Goal: Task Accomplishment & Management: Use online tool/utility

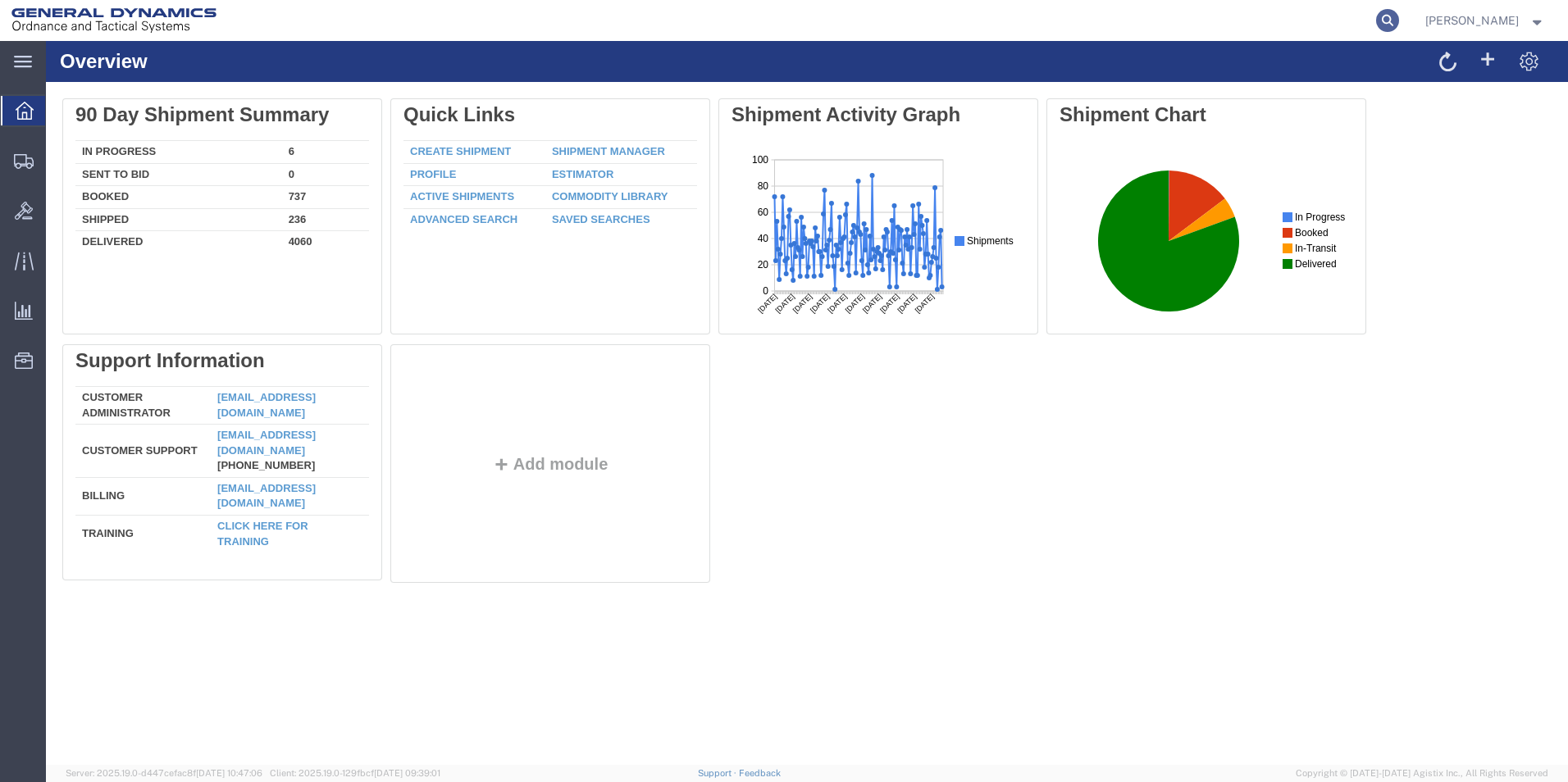
click at [1399, 21] on icon at bounding box center [1388, 20] width 23 height 23
paste input "56862281"
type input "56862281"
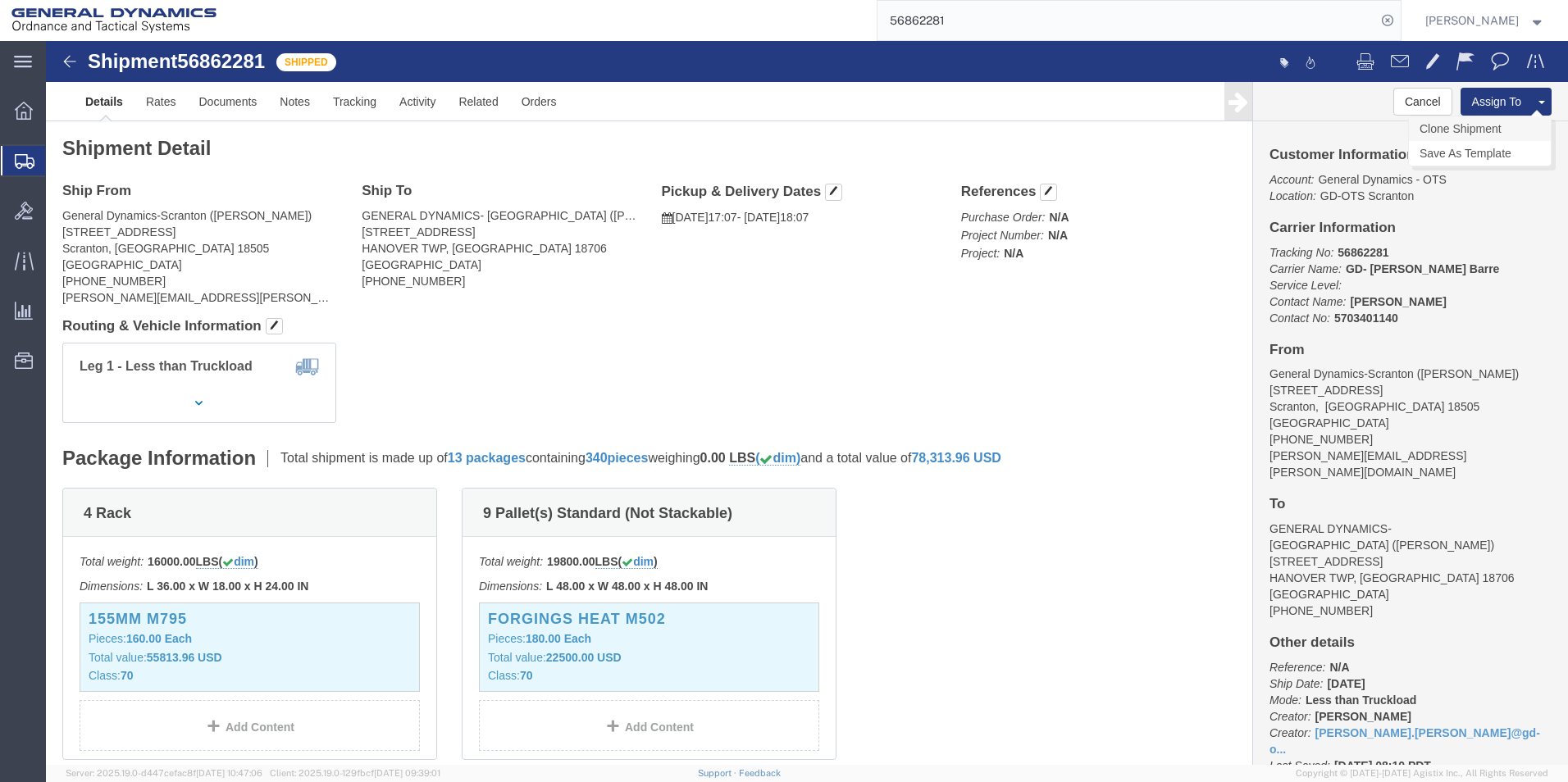
click link "Clone Shipment"
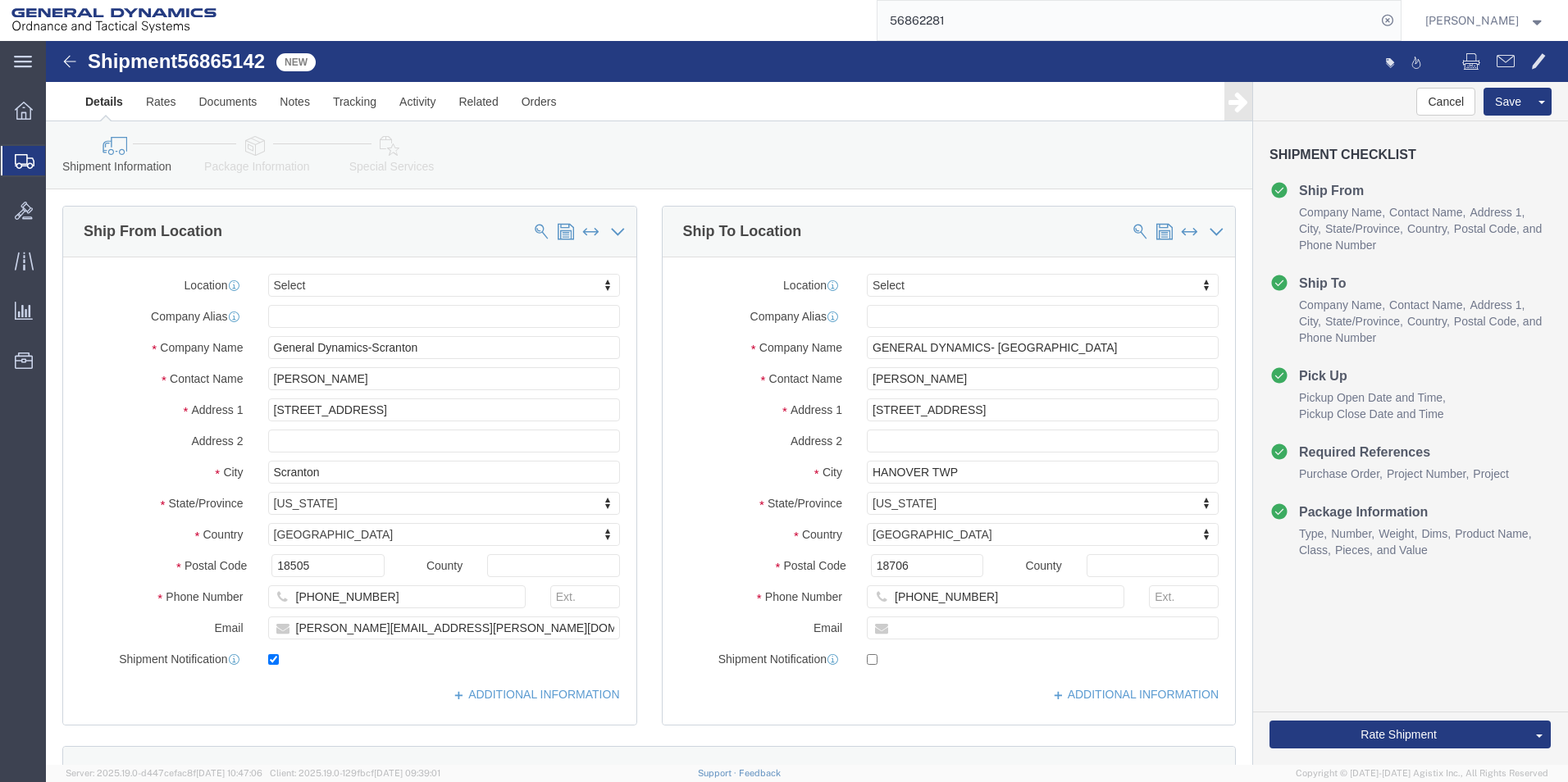
select select
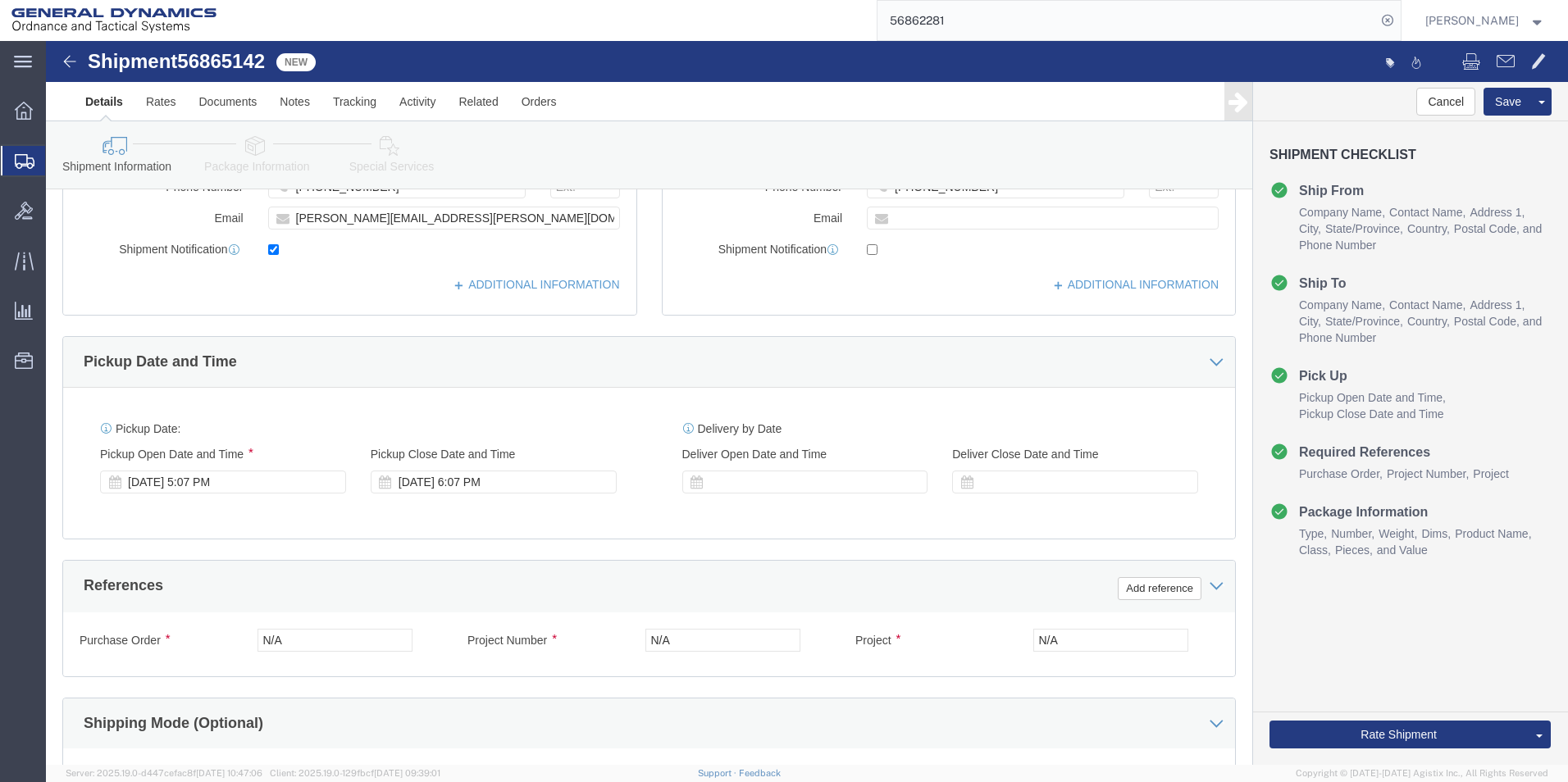
scroll to position [684, 0]
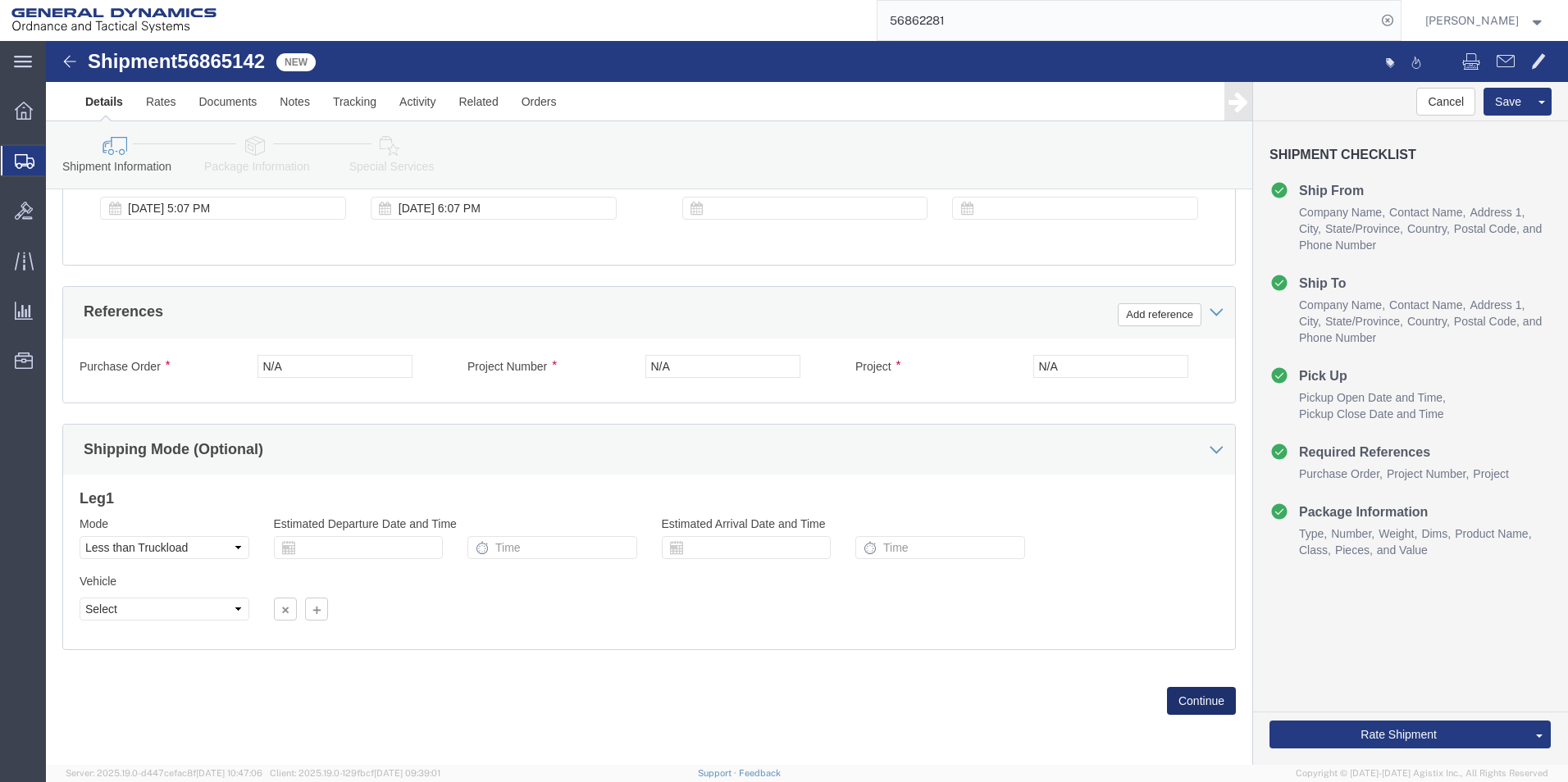
click button "Continue"
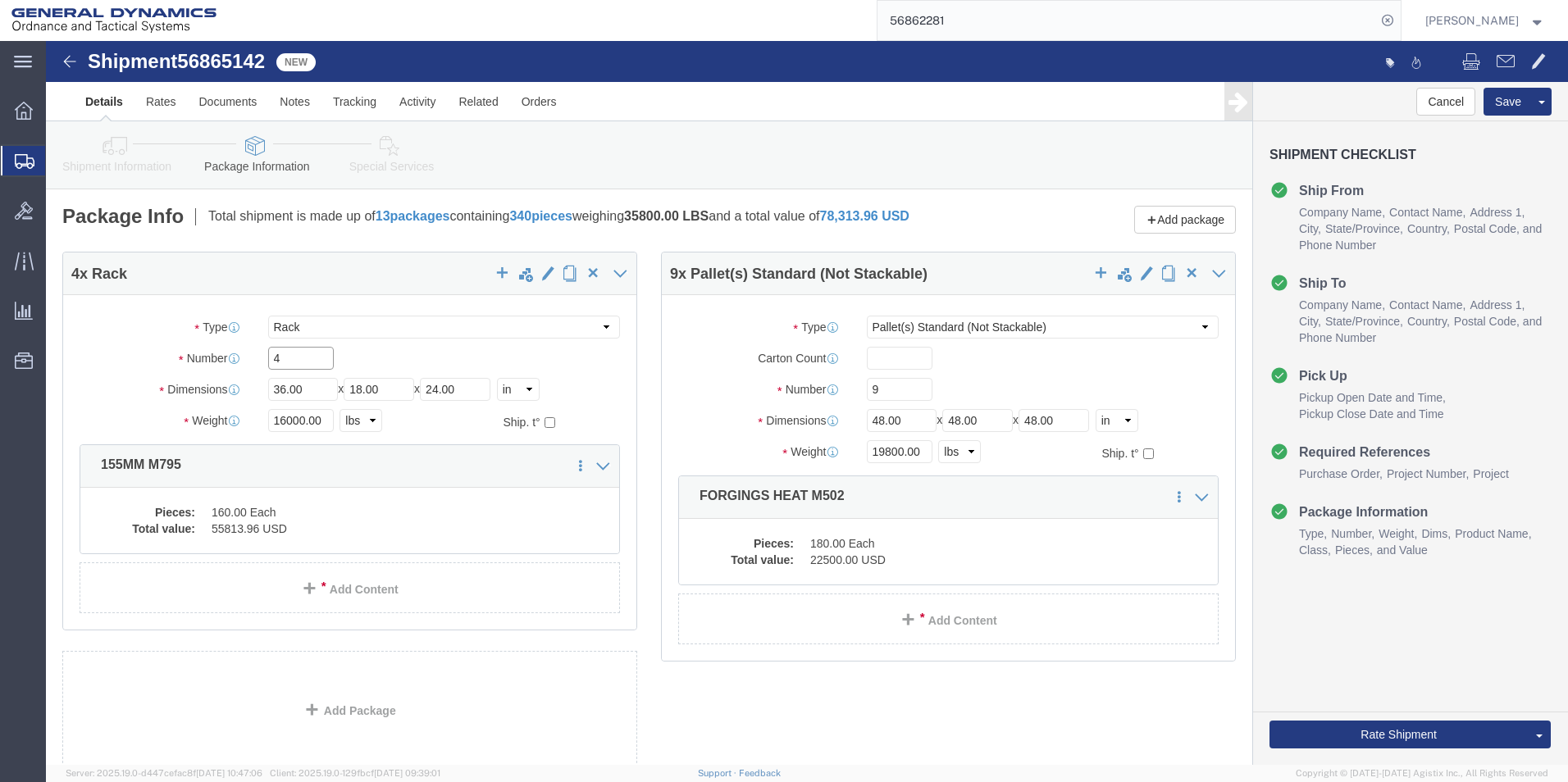
drag, startPoint x: 245, startPoint y: 328, endPoint x: 174, endPoint y: 320, distance: 71.4
click div "Number 4"
type input "5"
drag, startPoint x: 240, startPoint y: 396, endPoint x: 193, endPoint y: 401, distance: 47.3
click div "Weight 16000.00 Select kgs lbs Ship. t°"
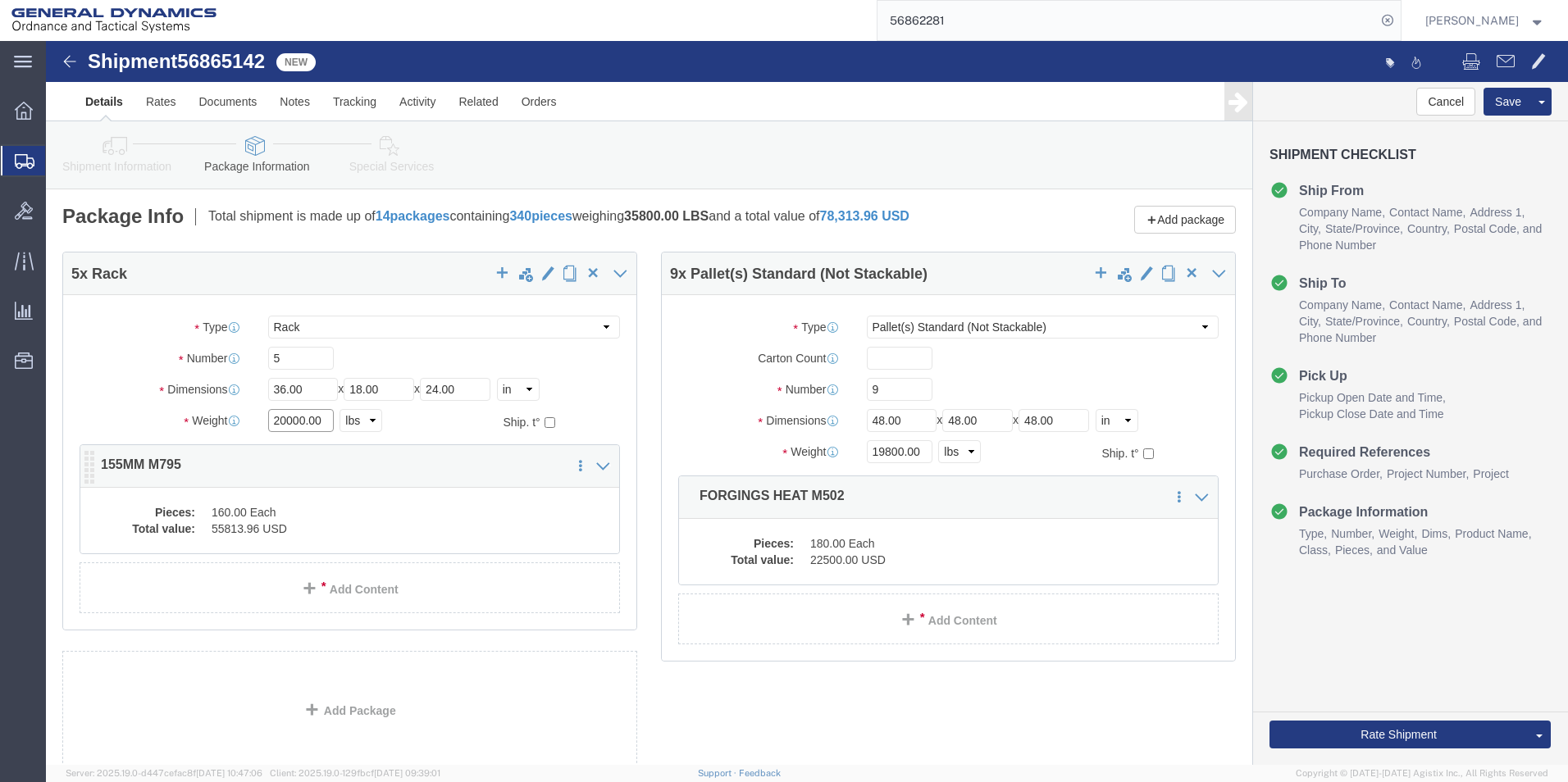
type input "20000.00"
click dd "160.00 Each"
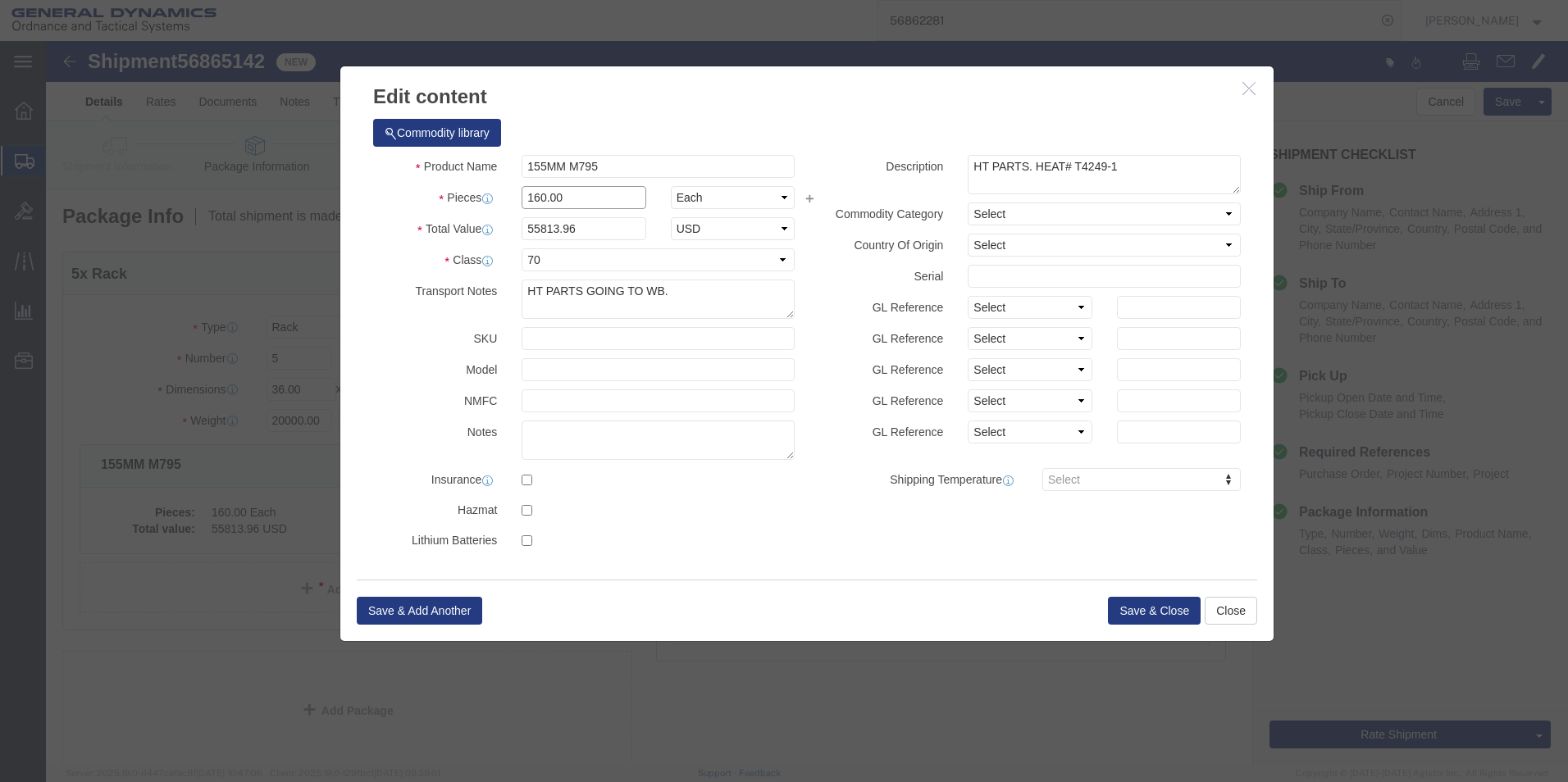
drag, startPoint x: 496, startPoint y: 156, endPoint x: 446, endPoint y: 157, distance: 50.0
click div "Pieces 160.00 Select Bag Barrels 100Board Feet Bottle Box Blister Pack Carats C…"
type input "200.00"
type input "69767.45"
click button "Save & Close"
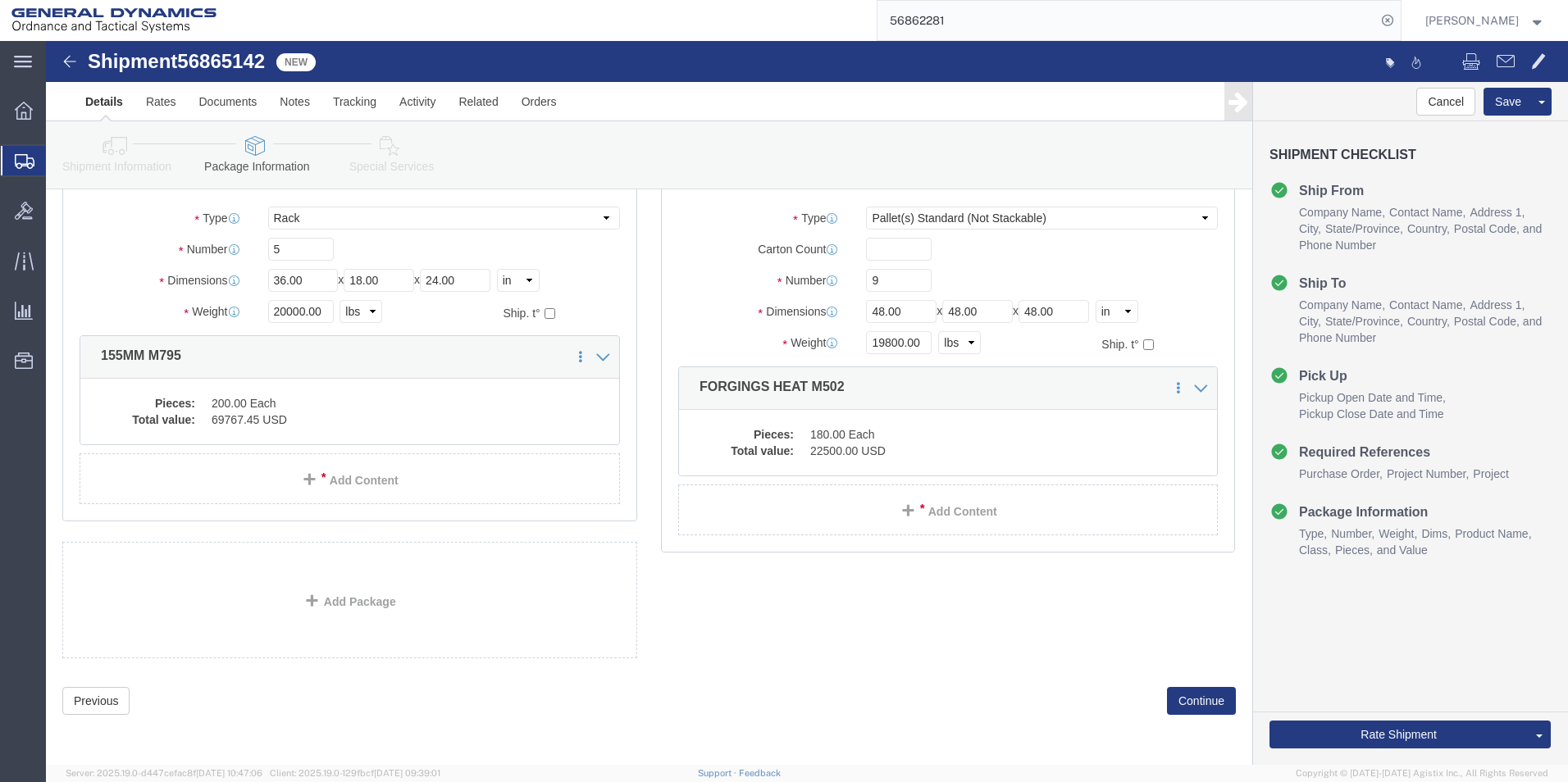
scroll to position [120, 0]
click button "Continue"
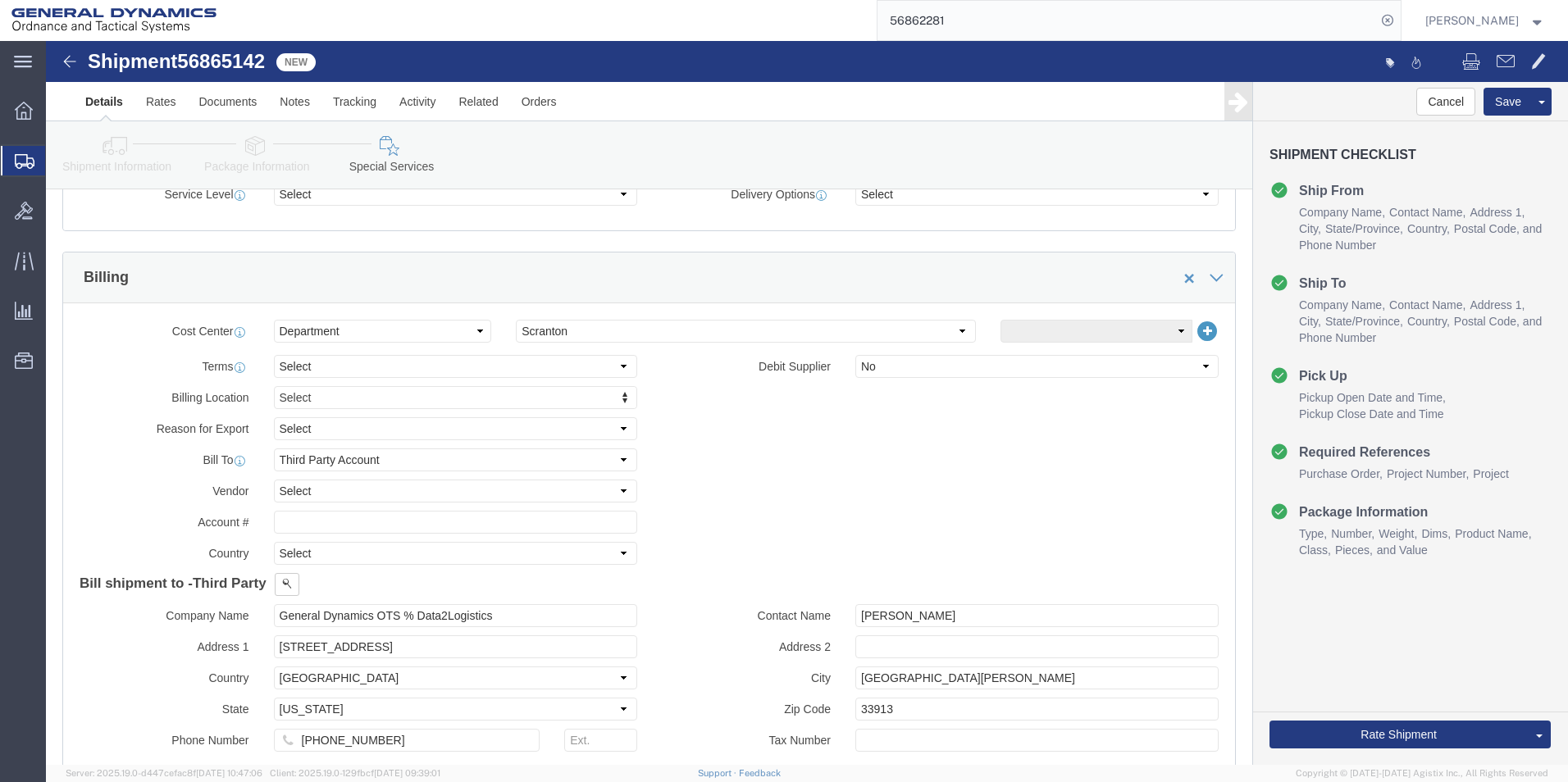
scroll to position [694, 0]
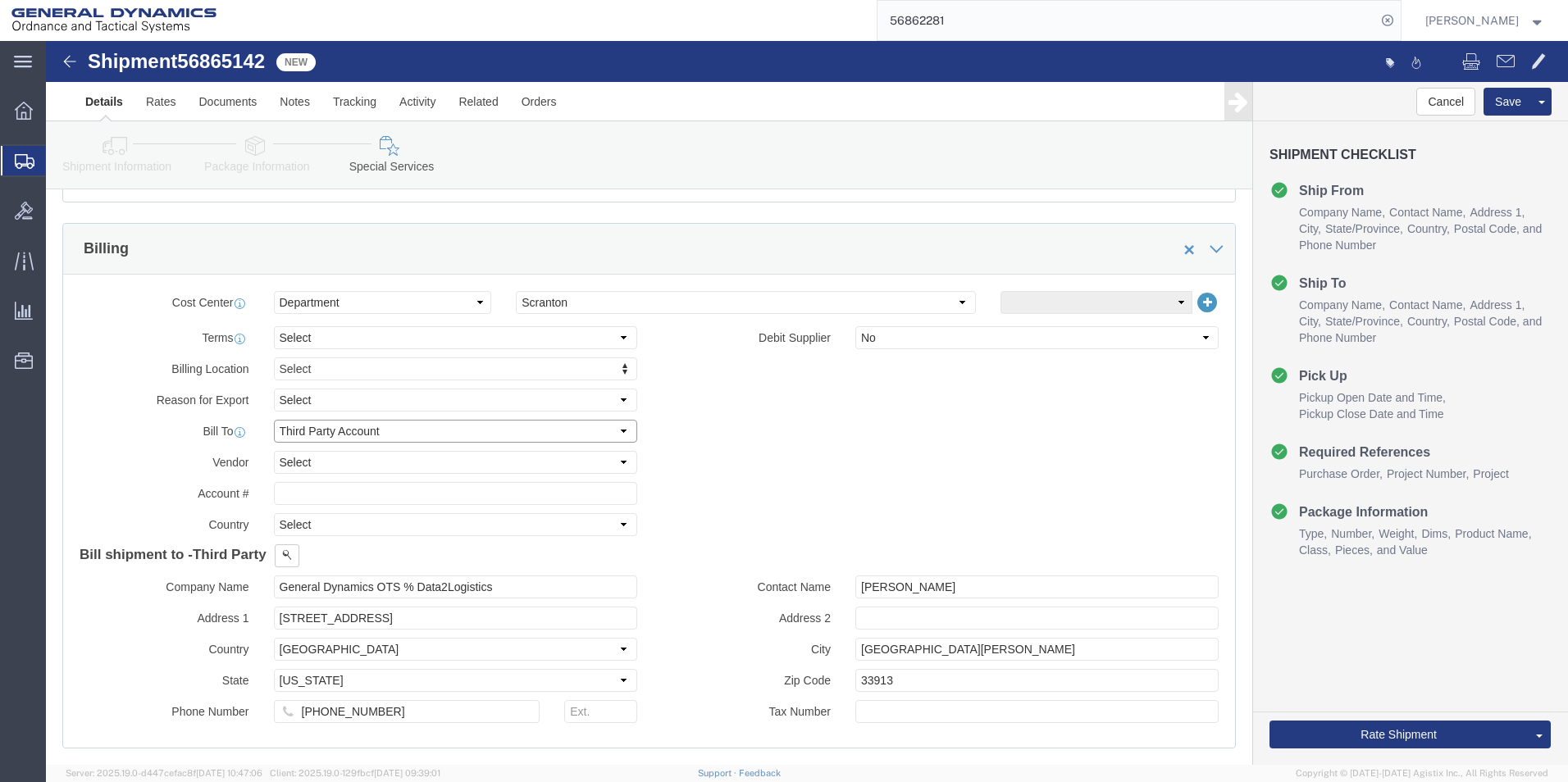
click select "Select Recipient Account Sender/Shipper Third Party Account"
select select "SHIP"
click select "Select Recipient Account Sender/Shipper Third Party Account"
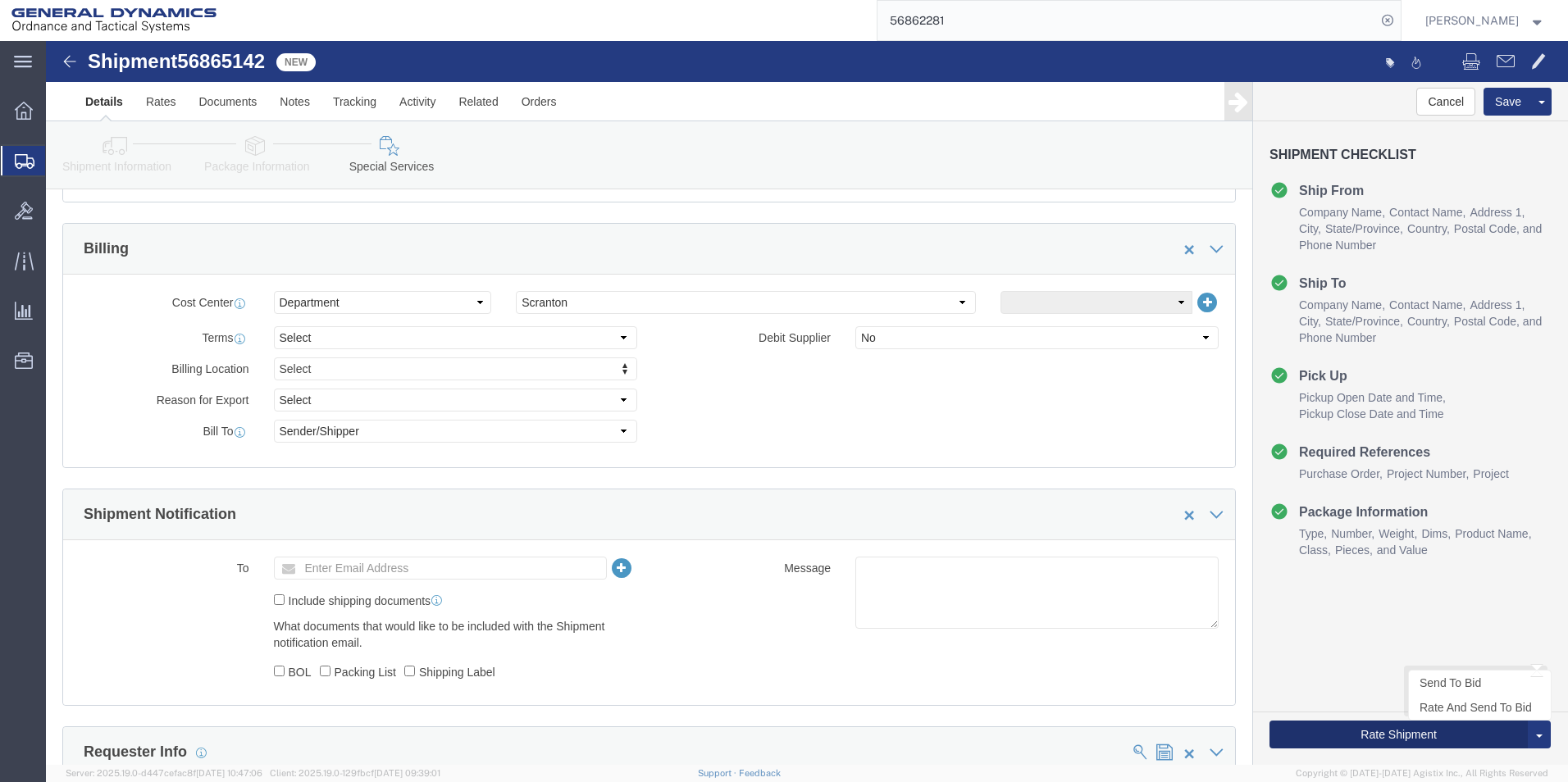
click button "Rate Shipment"
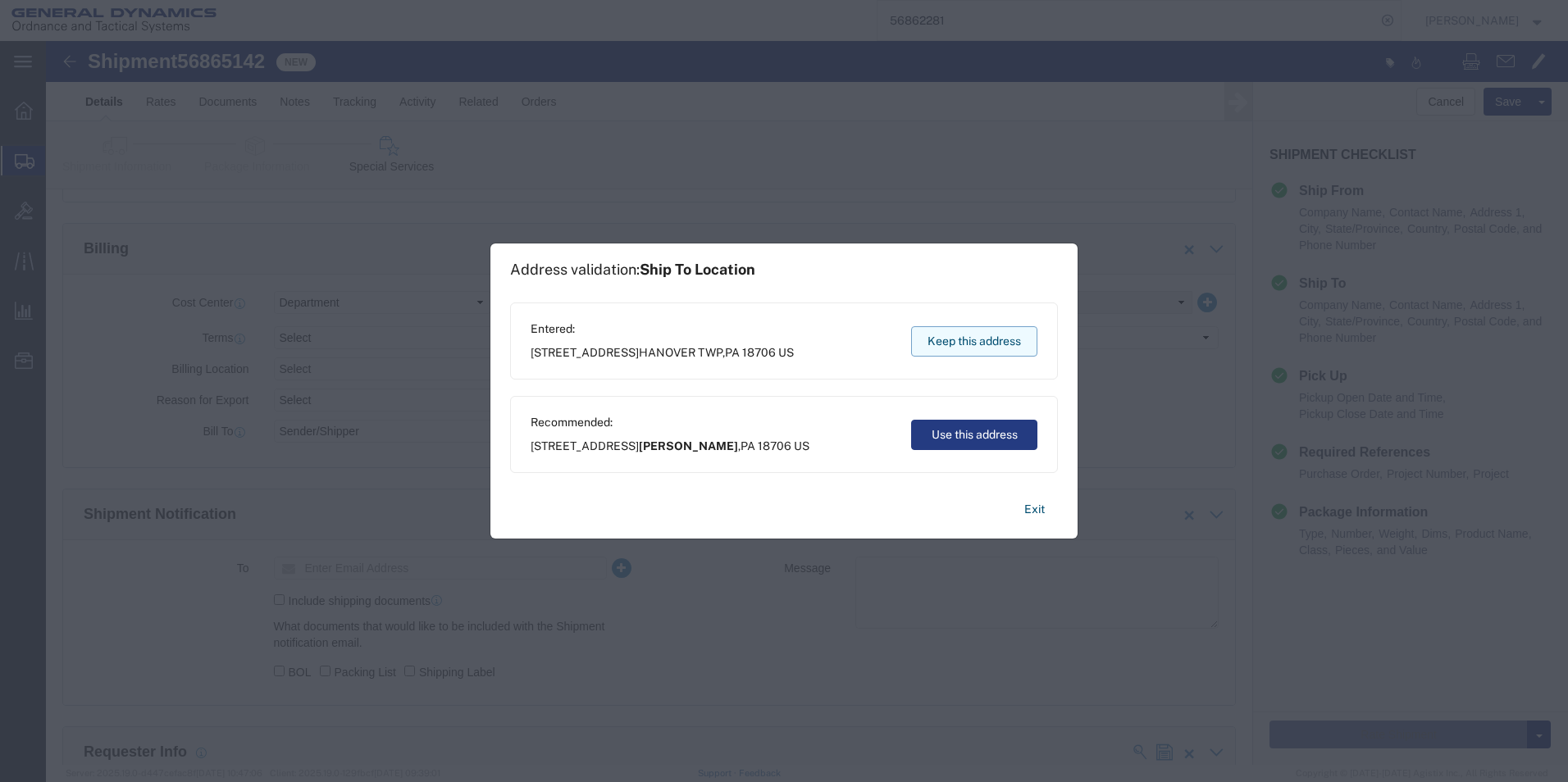
click at [986, 346] on button "Keep this address" at bounding box center [974, 341] width 126 height 30
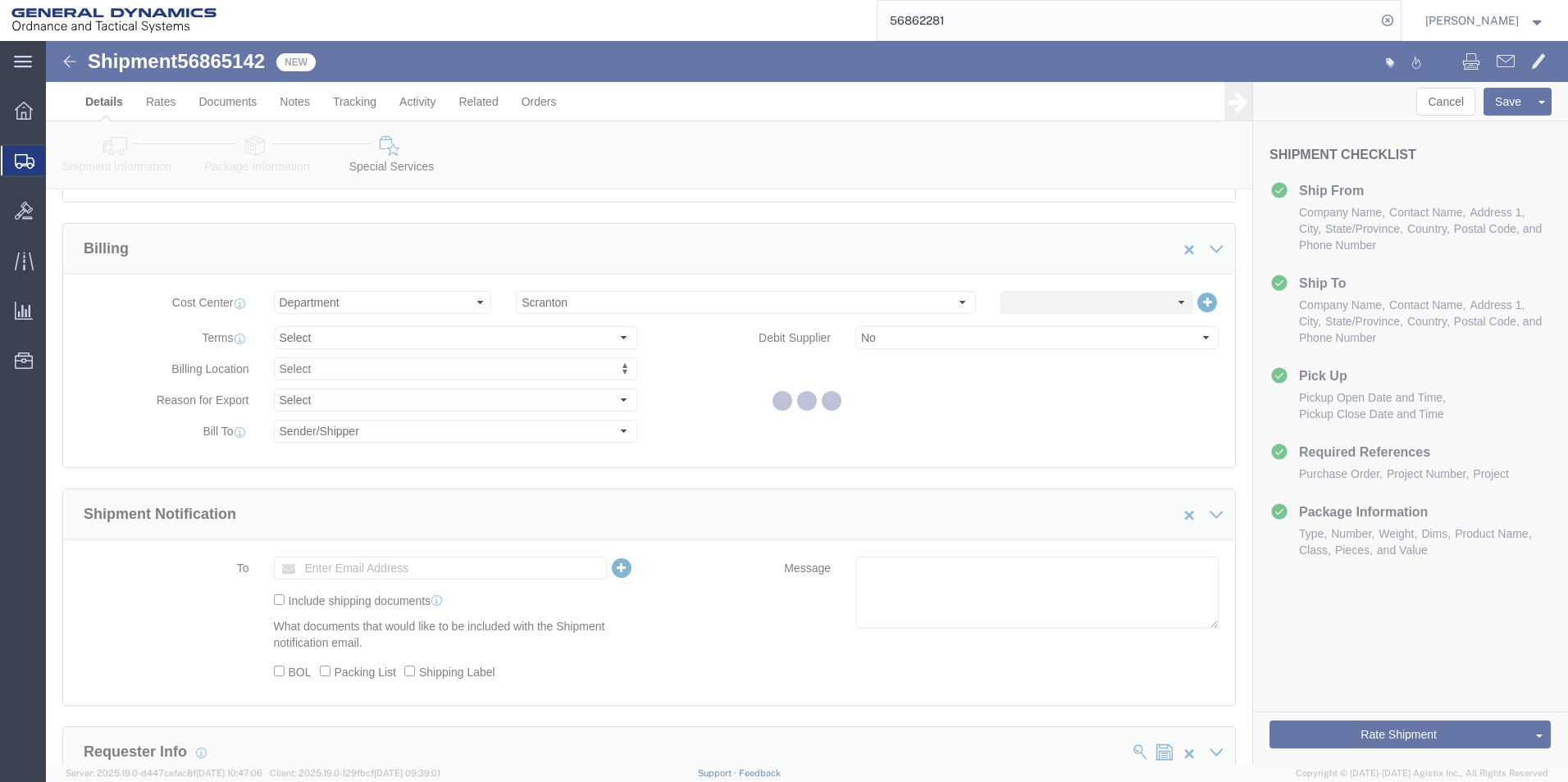
scroll to position [0, 0]
